Goal: Task Accomplishment & Management: Manage account settings

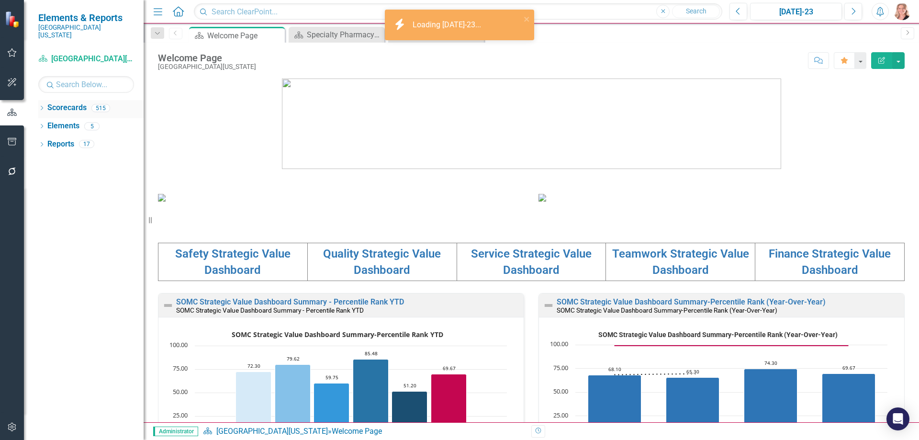
click at [43, 106] on icon "Dropdown" at bounding box center [41, 108] width 7 height 5
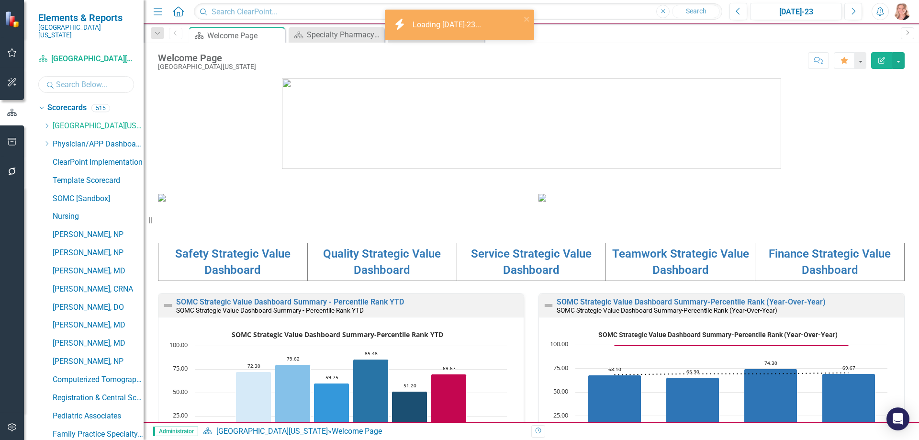
click at [73, 80] on input "text" at bounding box center [86, 84] width 96 height 17
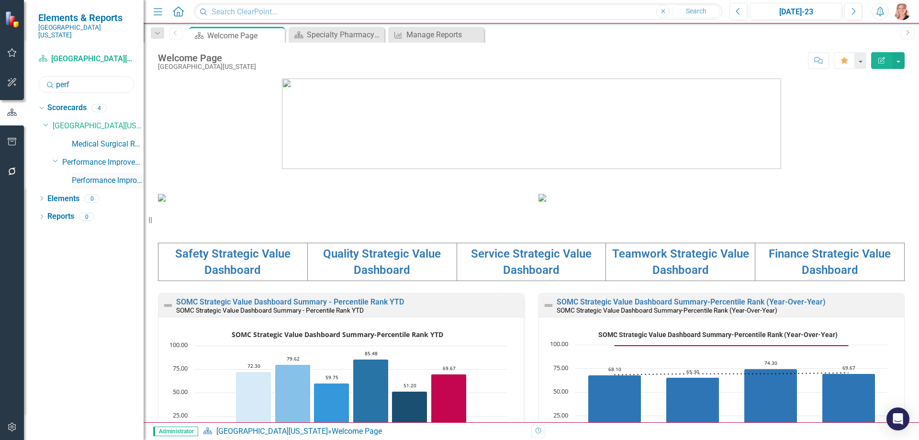
type input "perf"
drag, startPoint x: 126, startPoint y: 173, endPoint x: 177, endPoint y: 178, distance: 51.0
click at [125, 175] on link "Performance Improvement" at bounding box center [108, 180] width 72 height 11
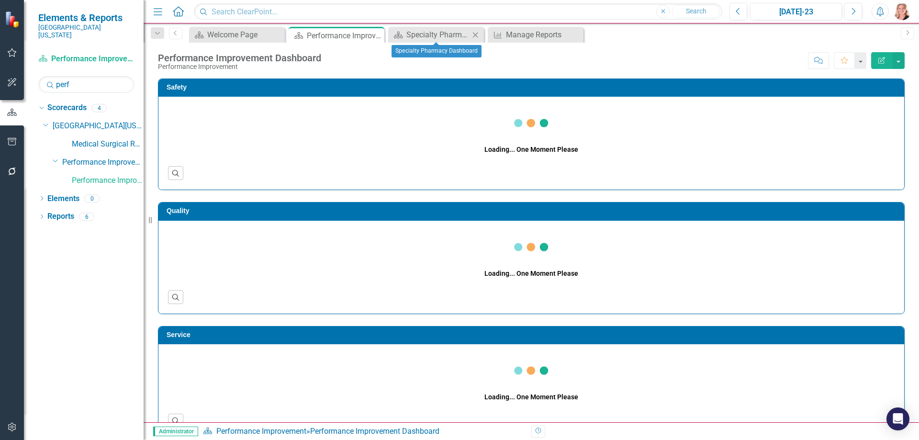
click at [475, 34] on icon "Close" at bounding box center [476, 35] width 10 height 8
click at [0, 0] on icon "Close" at bounding box center [0, 0] width 0 height 0
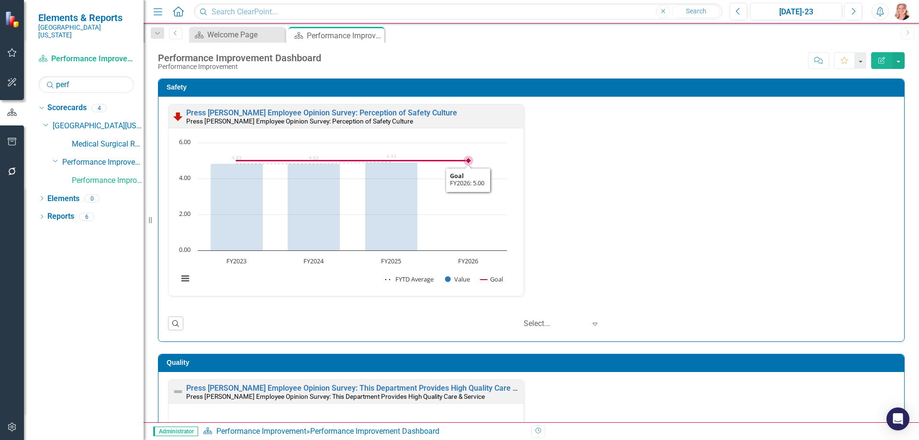
click at [492, 213] on rect "Interactive chart" at bounding box center [342, 216] width 339 height 156
click at [492, 211] on rect "Interactive chart" at bounding box center [342, 216] width 339 height 156
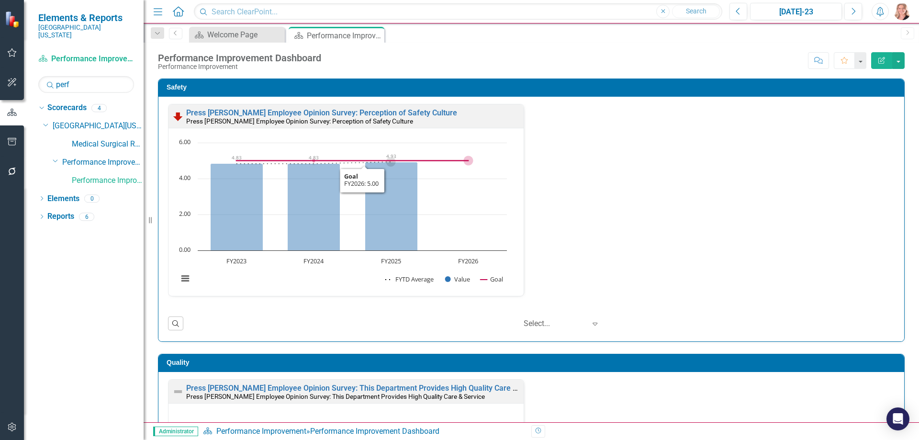
click at [456, 228] on rect "Interactive chart" at bounding box center [342, 216] width 339 height 156
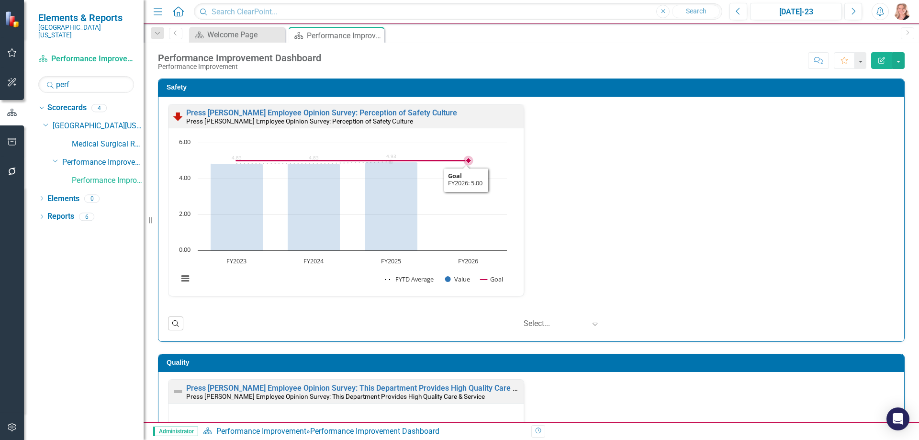
click at [456, 227] on rect "Interactive chart" at bounding box center [342, 216] width 339 height 156
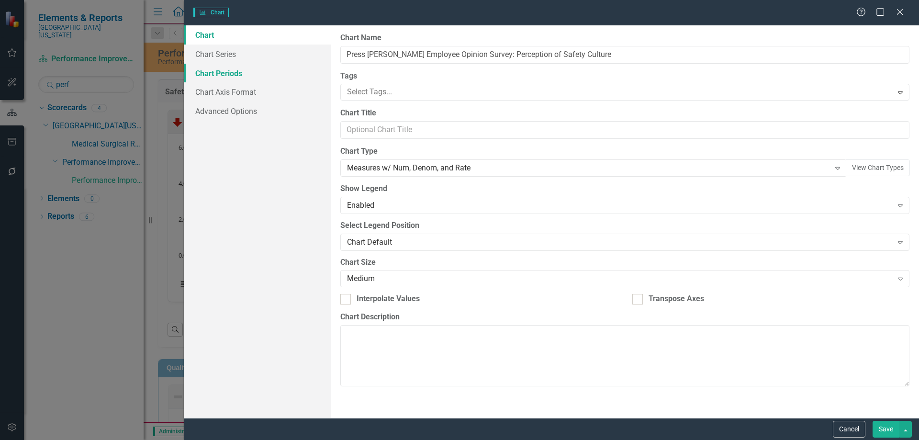
click at [220, 74] on link "Chart Periods" at bounding box center [257, 73] width 147 height 19
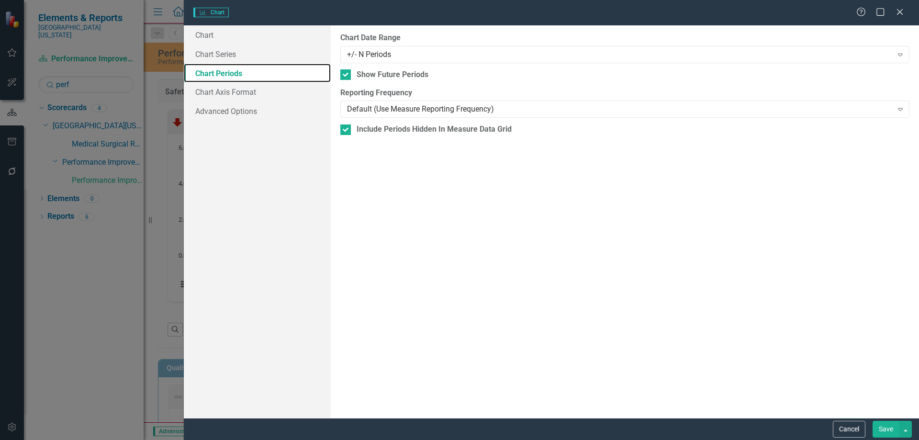
checkbox input "true"
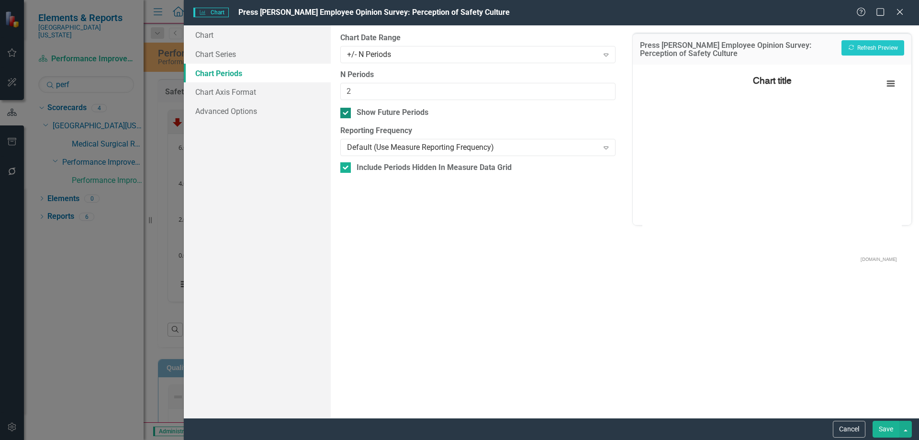
click at [344, 114] on div at bounding box center [345, 113] width 11 height 11
click at [344, 114] on input "Show Future Periods" at bounding box center [343, 111] width 6 height 6
checkbox input "false"
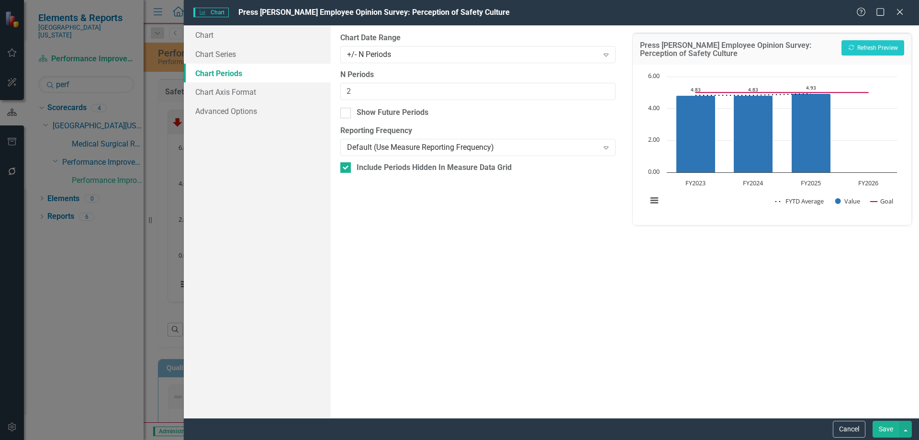
click at [889, 432] on button "Save" at bounding box center [886, 429] width 27 height 17
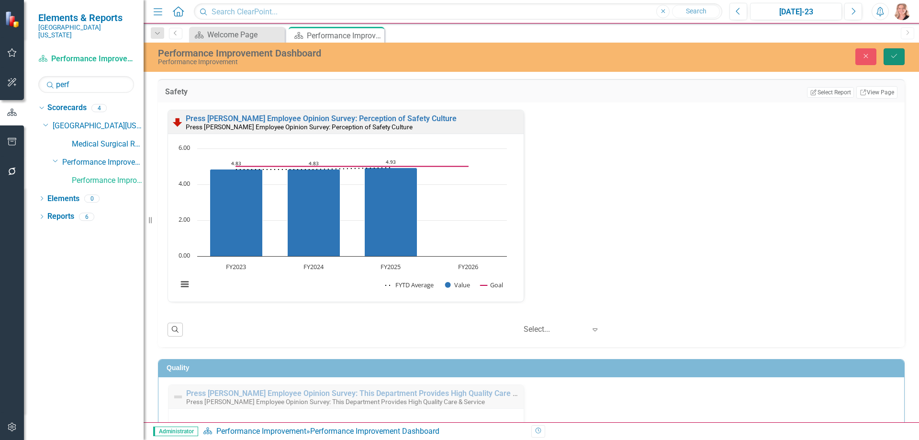
click at [892, 54] on icon "Save" at bounding box center [894, 56] width 9 height 7
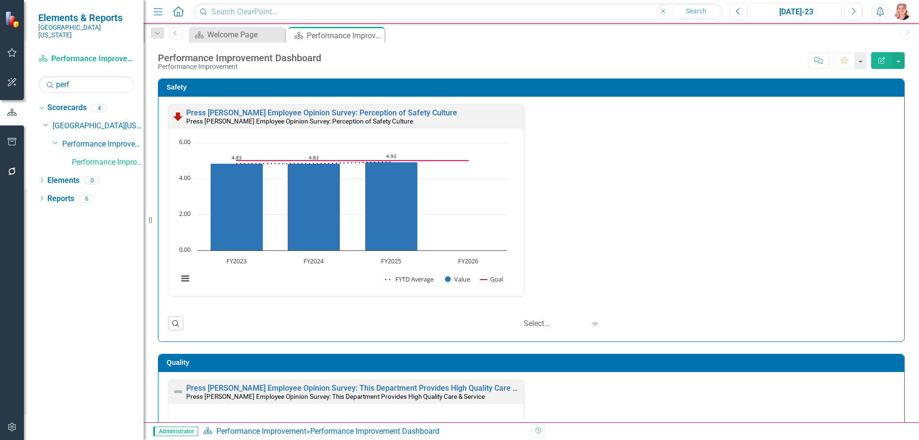
click at [786, 14] on div "[DATE]-23" at bounding box center [796, 11] width 85 height 11
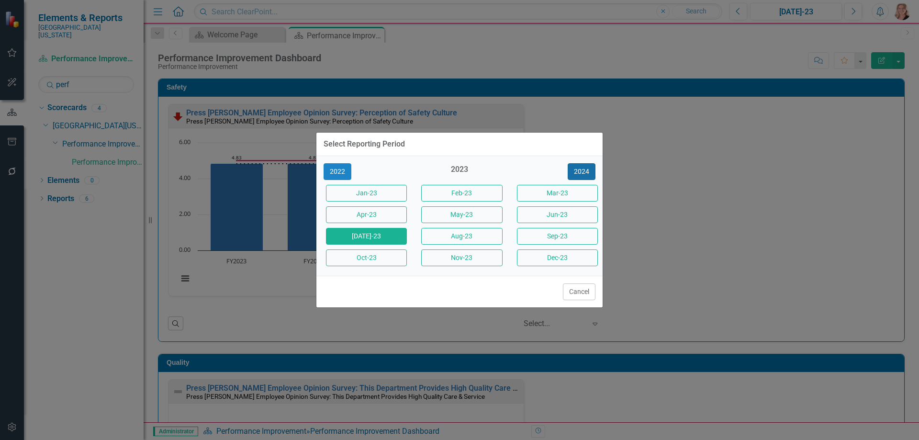
click at [585, 173] on button "2024" at bounding box center [582, 171] width 28 height 17
click at [585, 173] on button "2025" at bounding box center [582, 171] width 28 height 17
click at [569, 219] on button "Jun-25" at bounding box center [557, 214] width 81 height 17
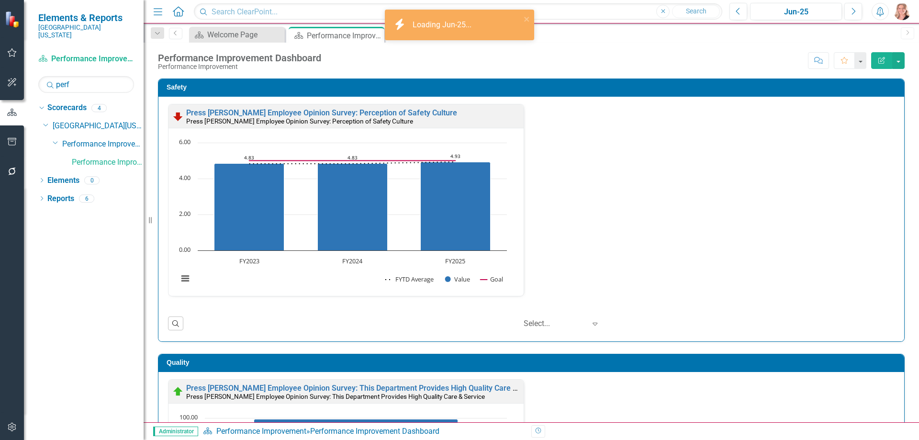
click at [331, 111] on link "Press [PERSON_NAME] Employee Opinion Survey: Perception of Safety Culture" at bounding box center [321, 112] width 271 height 9
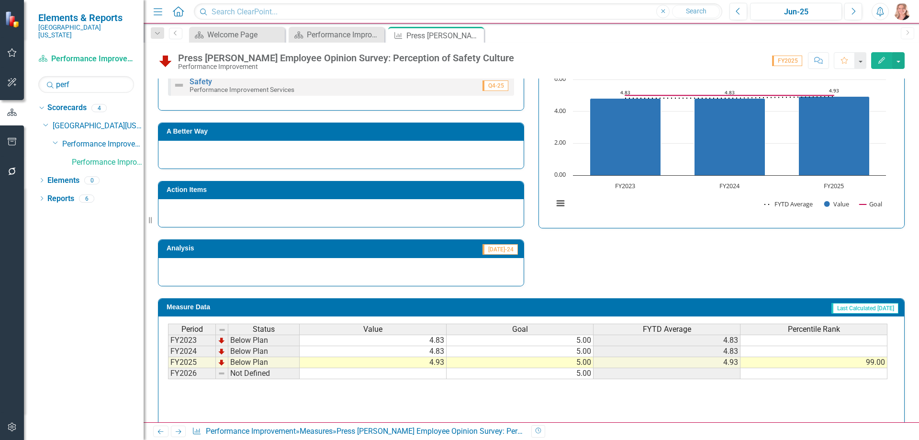
scroll to position [381, 0]
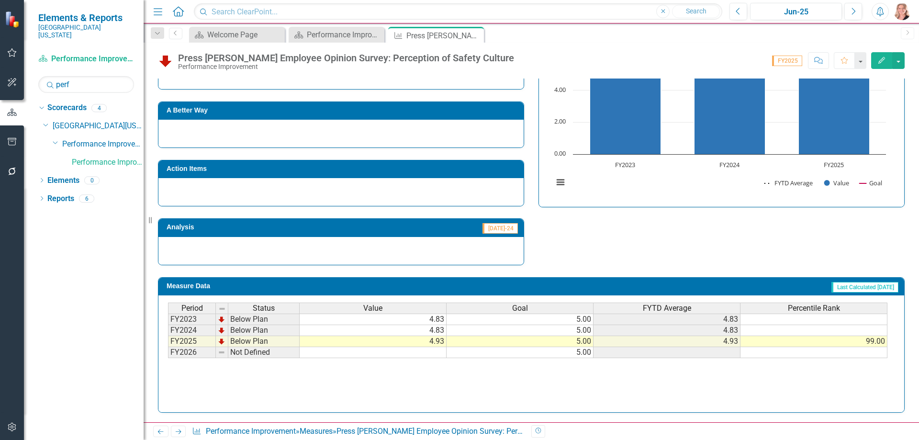
click at [257, 197] on div at bounding box center [340, 192] width 365 height 28
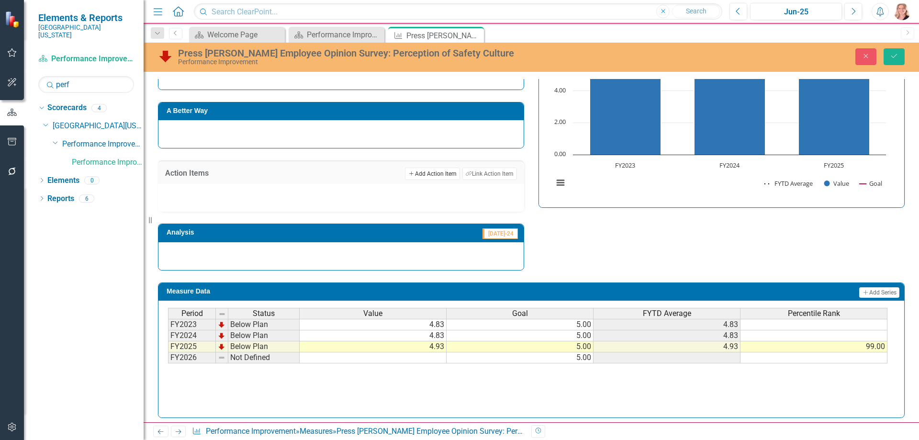
click at [435, 174] on button "Add Add Action Item" at bounding box center [432, 174] width 55 height 12
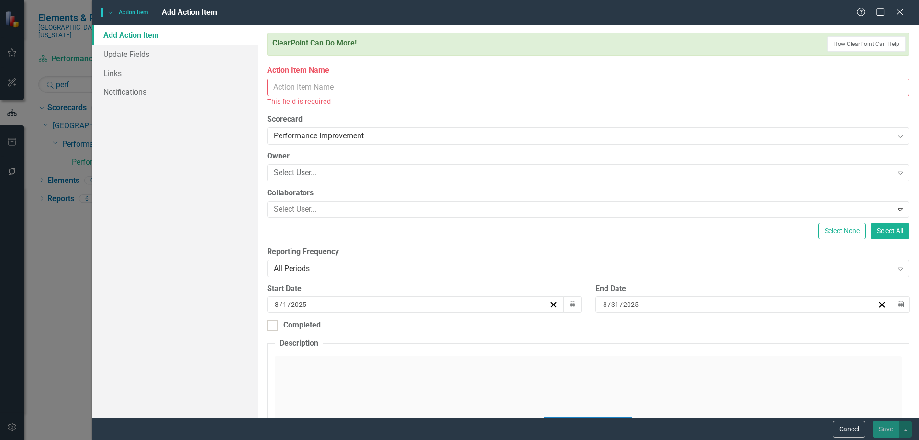
click at [312, 87] on input "Action Item Name" at bounding box center [588, 88] width 643 height 18
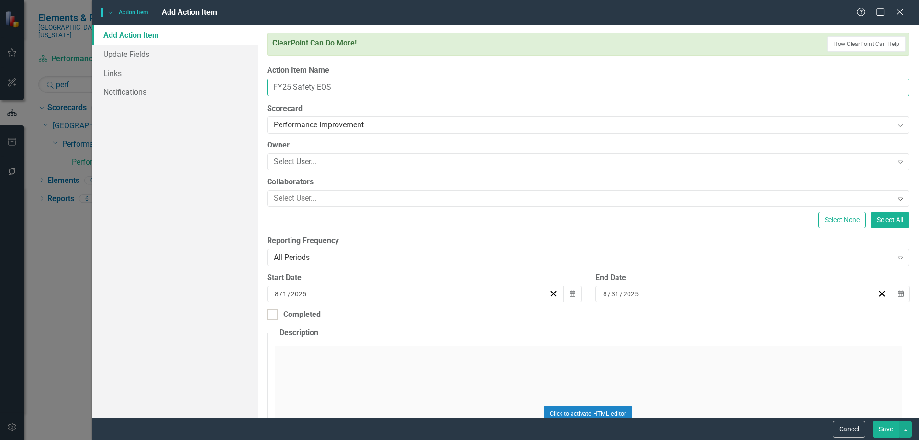
click at [295, 87] on input "FY25 Safety EOS" at bounding box center [588, 88] width 643 height 18
type input "FY25 PI Safety EOS"
click at [454, 254] on div "All Periods" at bounding box center [583, 257] width 619 height 11
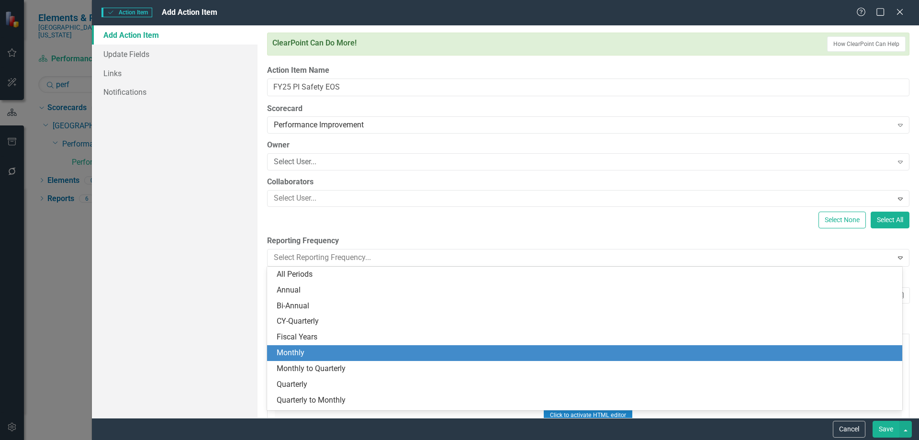
click at [392, 348] on div "Monthly" at bounding box center [587, 353] width 620 height 11
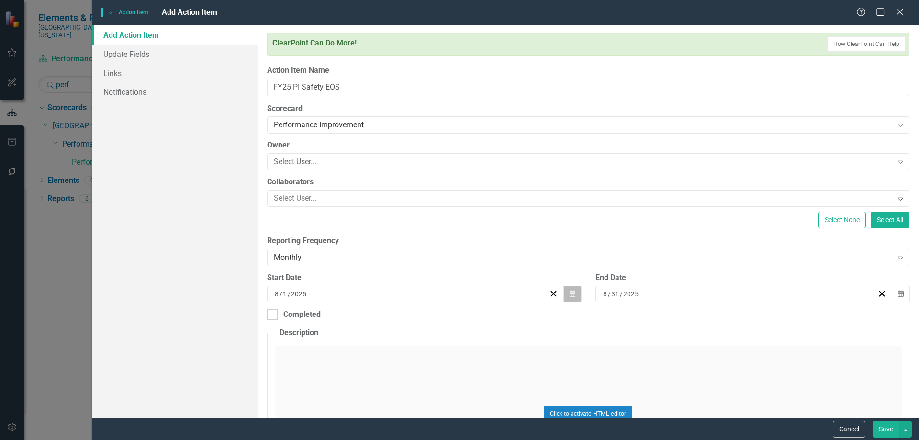
click at [570, 297] on icon "Calendar" at bounding box center [573, 294] width 6 height 7
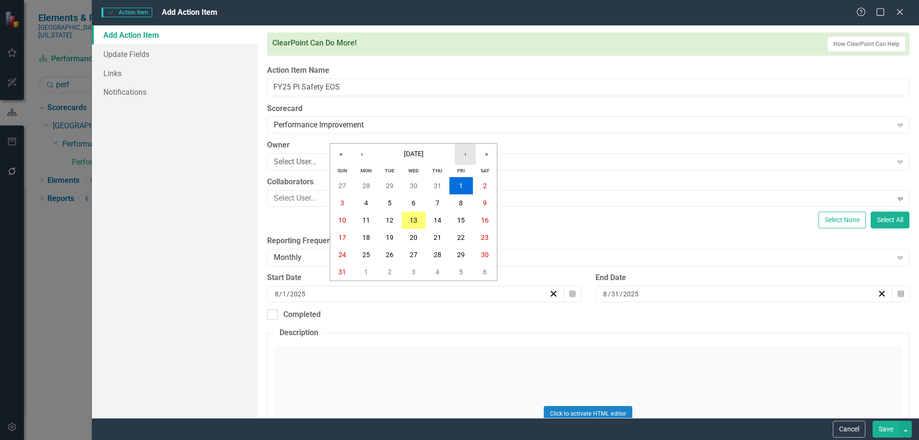
click at [467, 156] on button "›" at bounding box center [465, 154] width 21 height 21
click at [482, 185] on button "1" at bounding box center [485, 185] width 24 height 17
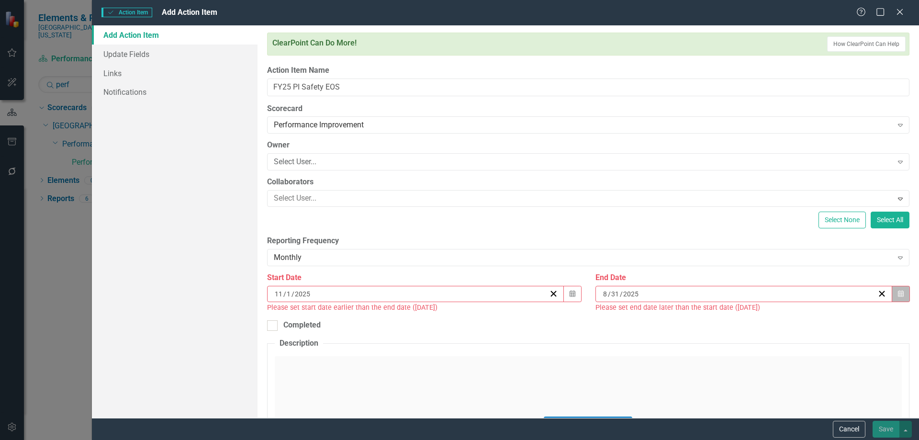
click at [892, 293] on button "Calendar" at bounding box center [901, 294] width 18 height 16
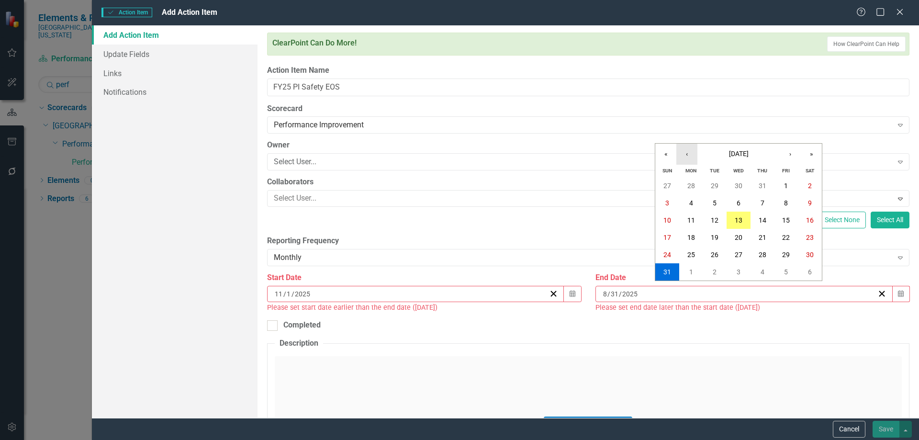
click at [687, 156] on button "‹" at bounding box center [687, 154] width 21 height 21
drag, startPoint x: 689, startPoint y: 253, endPoint x: 679, endPoint y: 250, distance: 11.1
click at [689, 253] on abbr "30" at bounding box center [692, 255] width 8 height 8
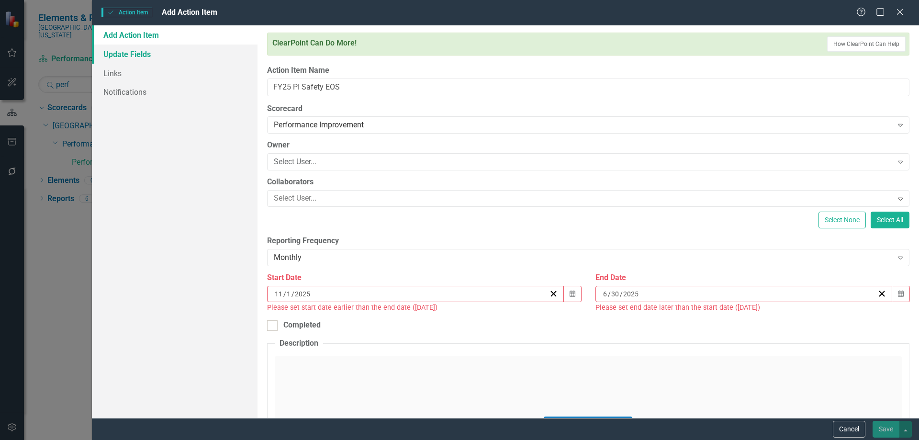
click at [167, 54] on link "Update Fields" at bounding box center [175, 54] width 166 height 19
click at [570, 294] on icon "button" at bounding box center [573, 293] width 6 height 7
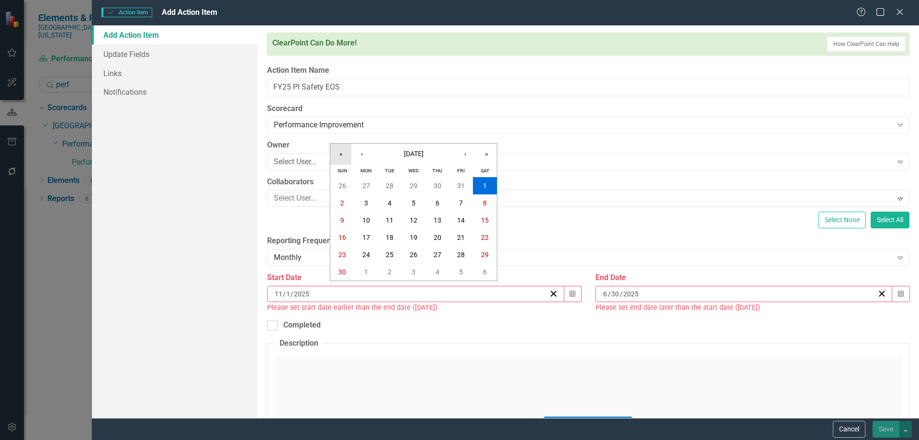
click at [346, 154] on button "«" at bounding box center [340, 154] width 21 height 21
click at [457, 184] on button "1" at bounding box center [462, 185] width 24 height 17
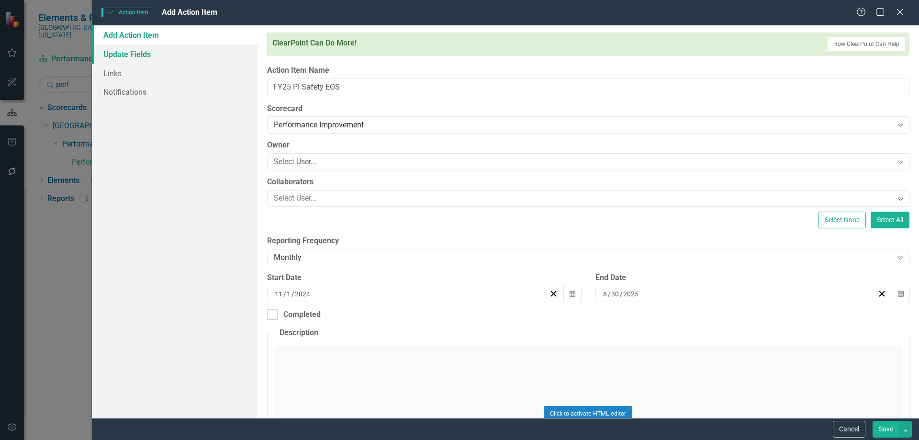
click at [153, 59] on link "Update Fields" at bounding box center [175, 54] width 166 height 19
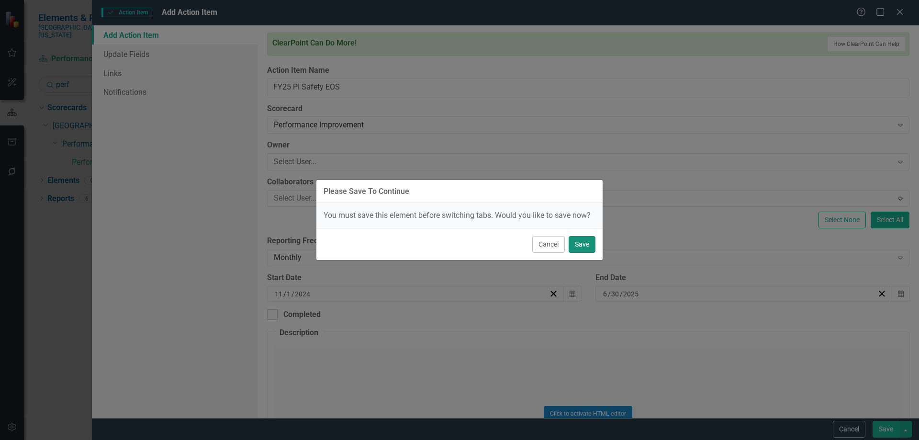
drag, startPoint x: 583, startPoint y: 248, endPoint x: 547, endPoint y: 198, distance: 61.3
click at [583, 247] on button "Save" at bounding box center [582, 244] width 27 height 17
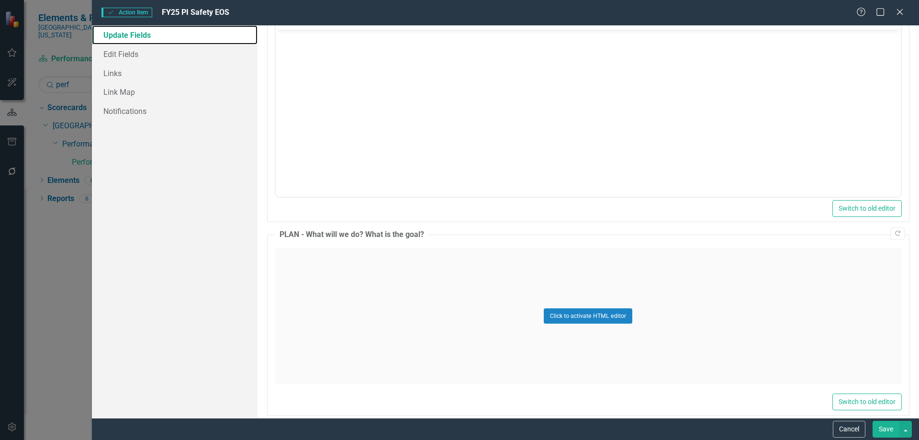
scroll to position [0, 0]
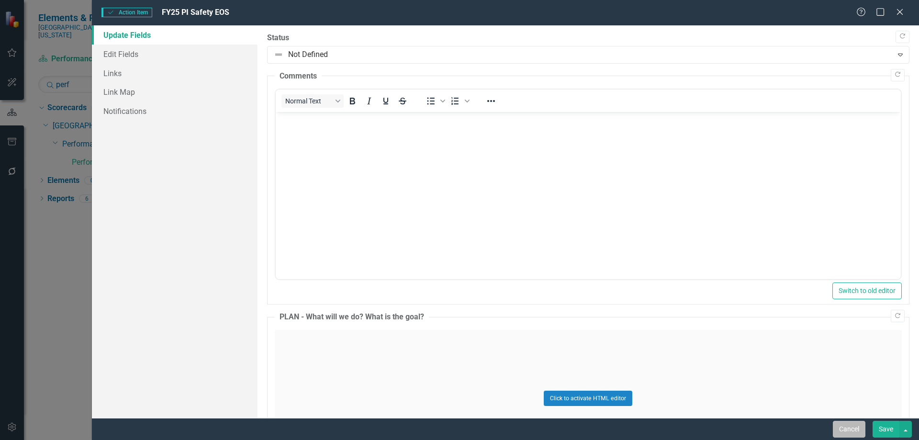
click at [847, 429] on button "Cancel" at bounding box center [849, 429] width 33 height 17
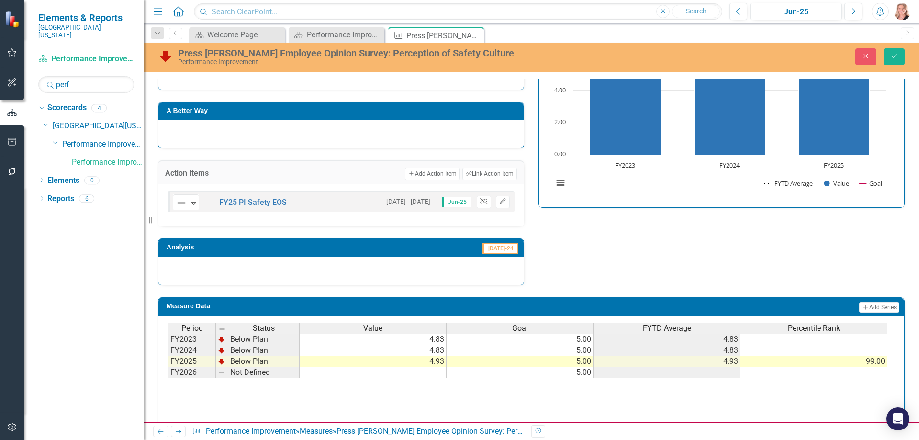
click at [483, 205] on button "Unlink" at bounding box center [484, 202] width 14 height 12
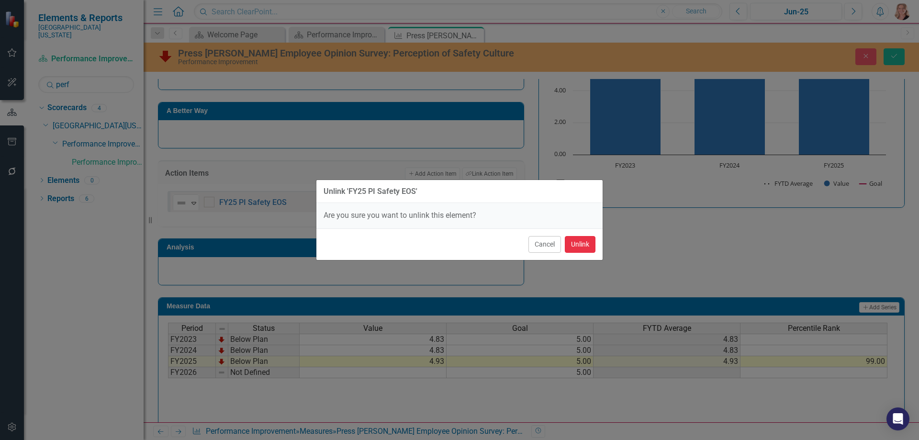
click at [571, 245] on button "Unlink" at bounding box center [580, 244] width 31 height 17
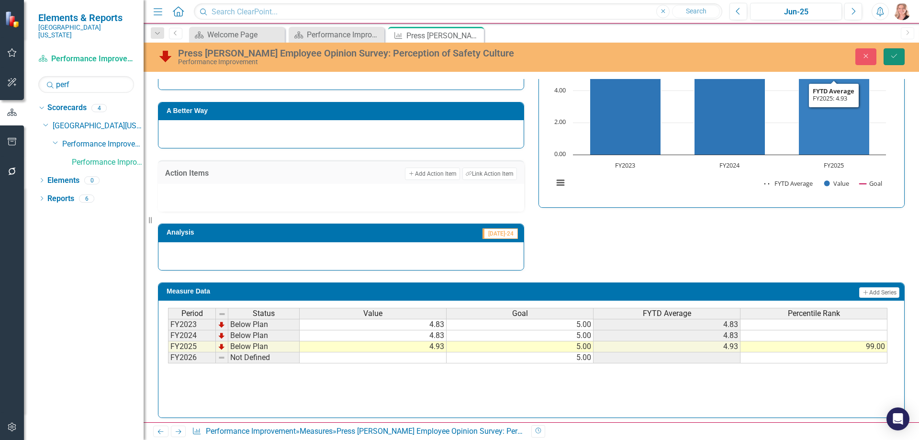
click at [898, 58] on icon "Save" at bounding box center [894, 56] width 9 height 7
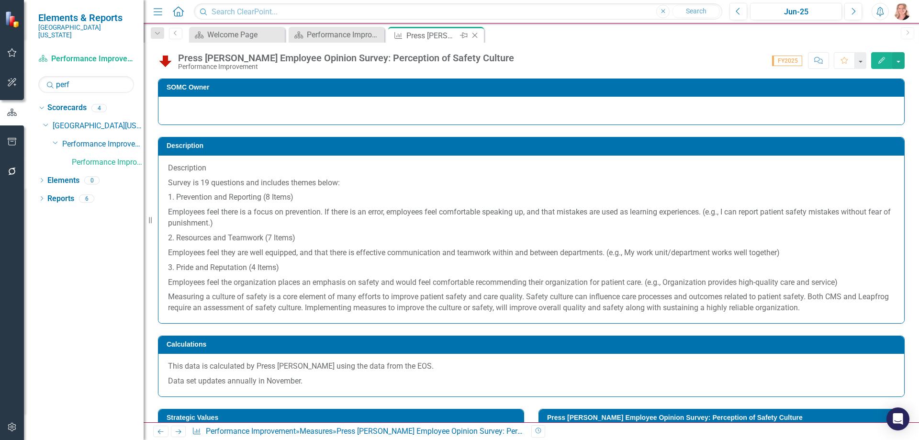
click at [477, 37] on icon at bounding box center [475, 35] width 5 height 5
click at [57, 173] on div "Dropdown Scorecards 4 Dropdown [GEOGRAPHIC_DATA][US_STATE] Medical Surgical Reh…" at bounding box center [84, 270] width 120 height 340
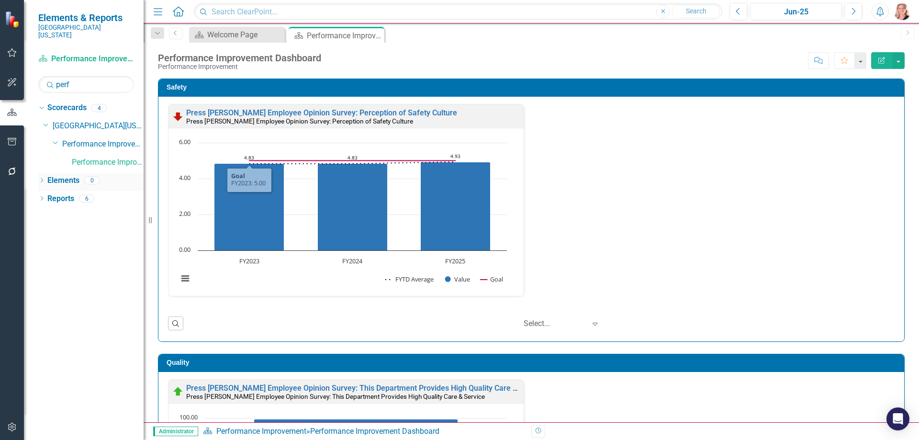
click at [50, 175] on link "Elements" at bounding box center [63, 180] width 32 height 11
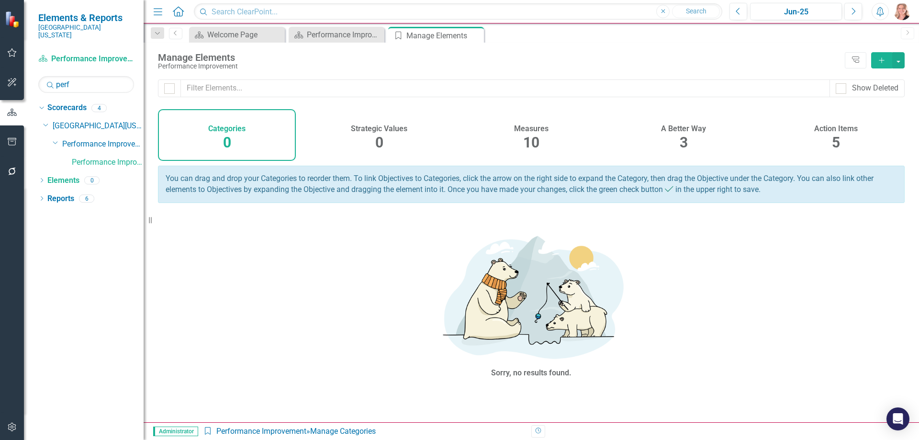
click at [818, 141] on div "Action Items 5" at bounding box center [836, 135] width 138 height 52
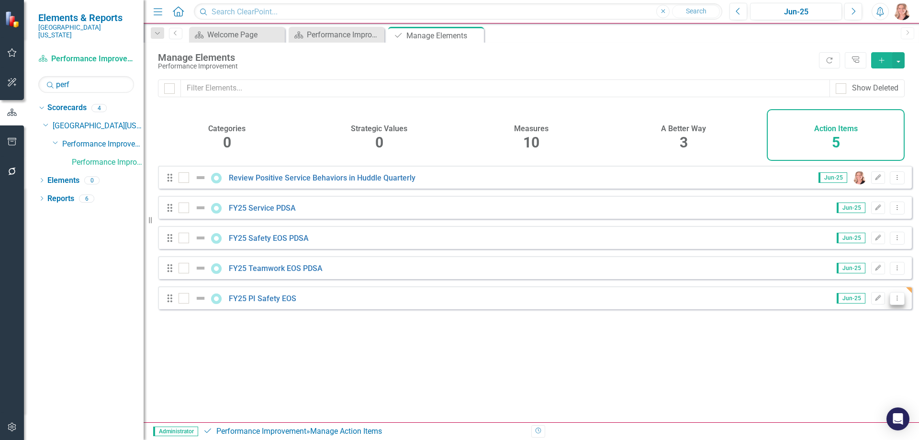
click at [893, 301] on icon "Dropdown Menu" at bounding box center [897, 298] width 8 height 6
click at [850, 378] on link "Trash Delete Action Item" at bounding box center [849, 375] width 95 height 18
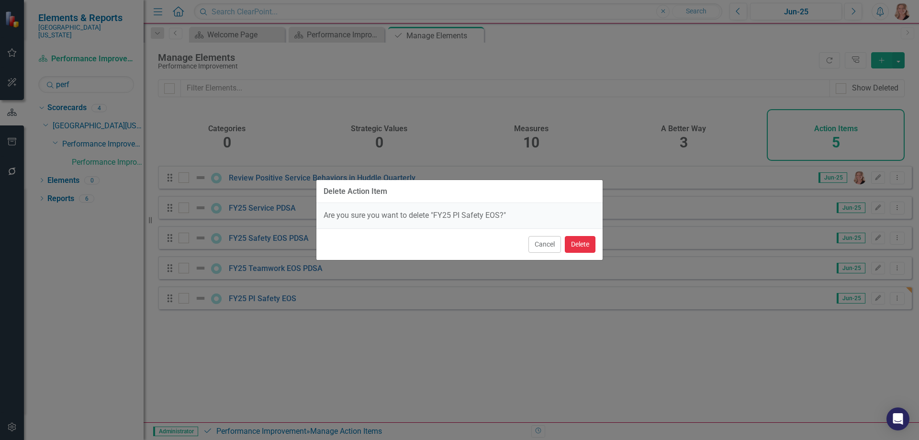
click at [588, 243] on button "Delete" at bounding box center [580, 244] width 31 height 17
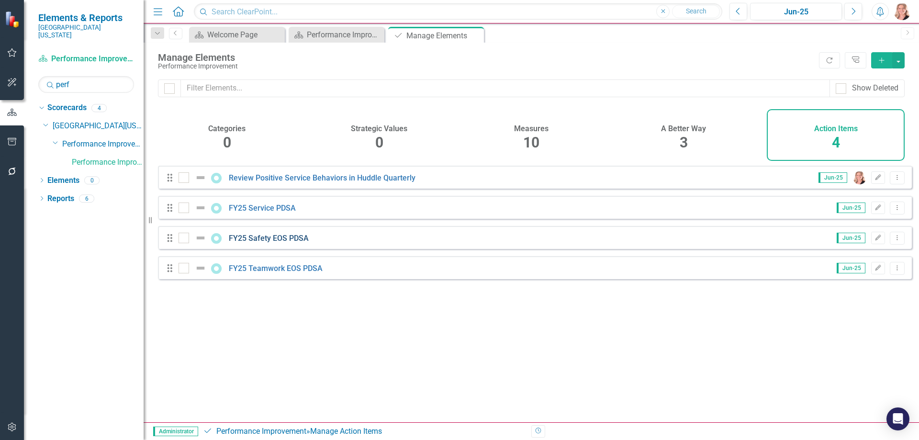
click at [255, 243] on link "FY25 Safety EOS PDSA" at bounding box center [269, 238] width 80 height 9
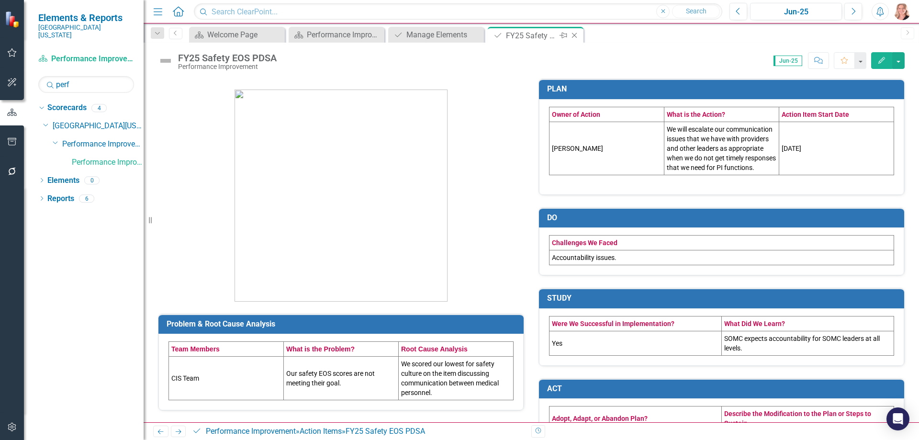
click at [573, 33] on icon "Close" at bounding box center [575, 36] width 10 height 8
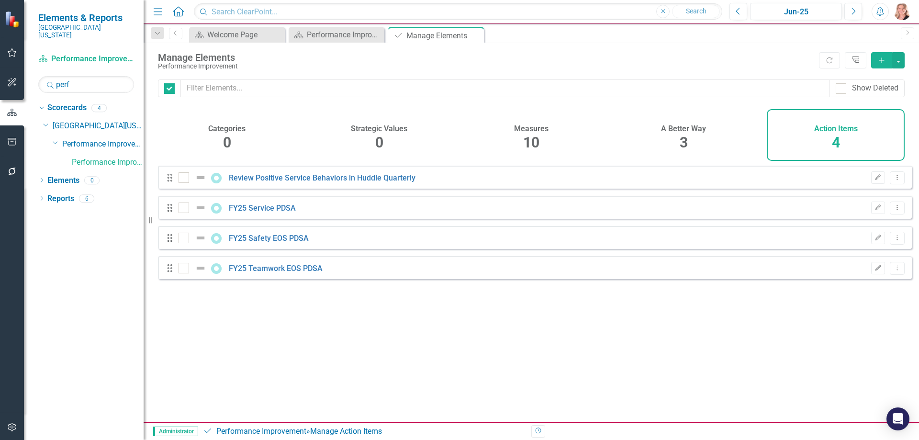
checkbox input "false"
click at [475, 36] on icon "Close" at bounding box center [475, 36] width 10 height 8
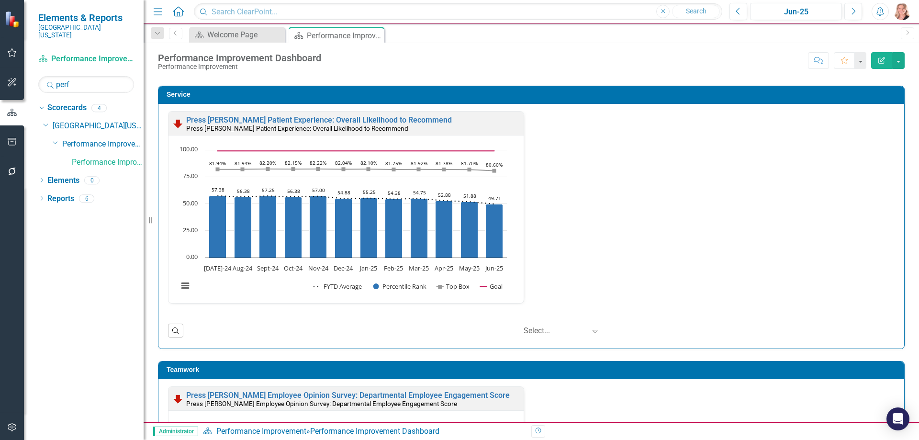
scroll to position [527, 0]
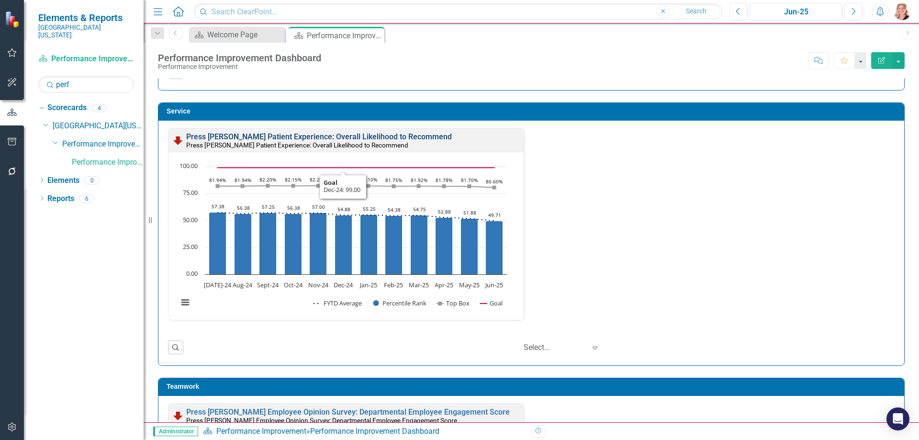
click at [338, 135] on link "Press [PERSON_NAME] Patient Experience: Overall Likelihood to Recommend" at bounding box center [319, 136] width 266 height 9
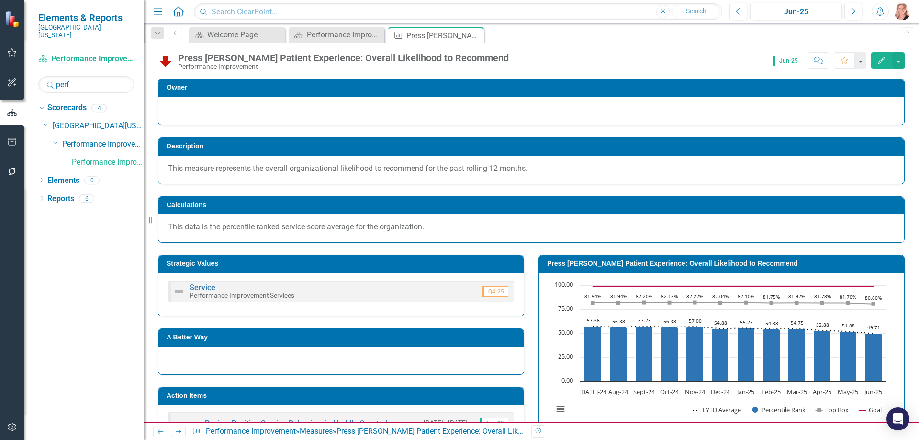
scroll to position [144, 0]
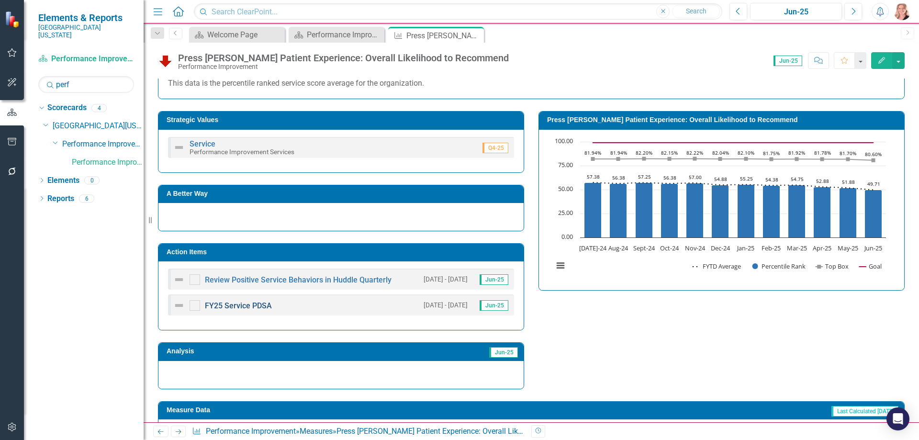
click at [235, 307] on link "FY25 Service PDSA" at bounding box center [238, 305] width 67 height 9
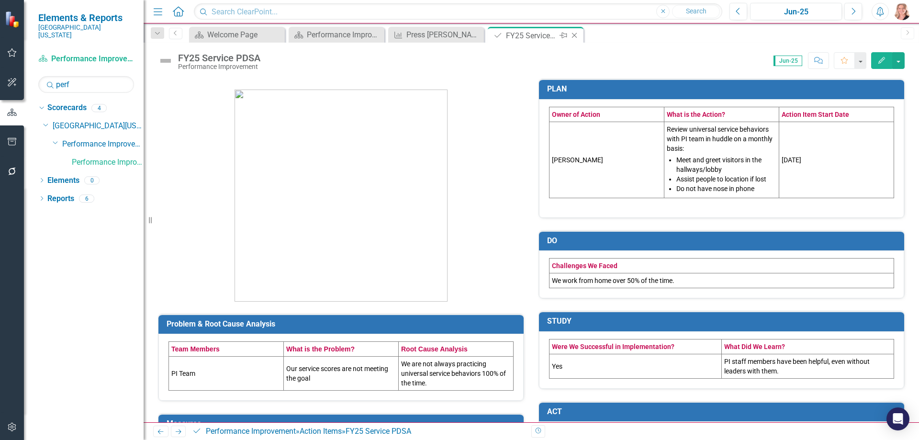
click at [575, 36] on icon "Close" at bounding box center [575, 36] width 10 height 8
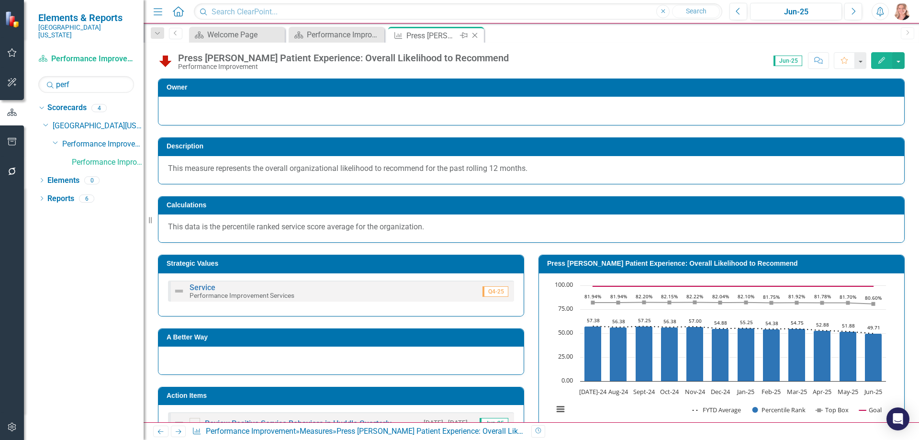
click at [475, 35] on icon "Close" at bounding box center [475, 36] width 10 height 8
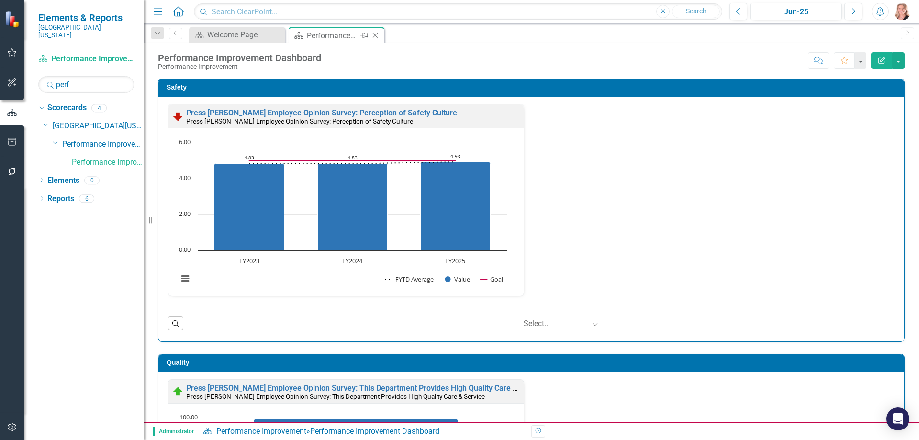
click at [375, 37] on icon "Close" at bounding box center [376, 36] width 10 height 8
